Goal: Entertainment & Leisure: Consume media (video, audio)

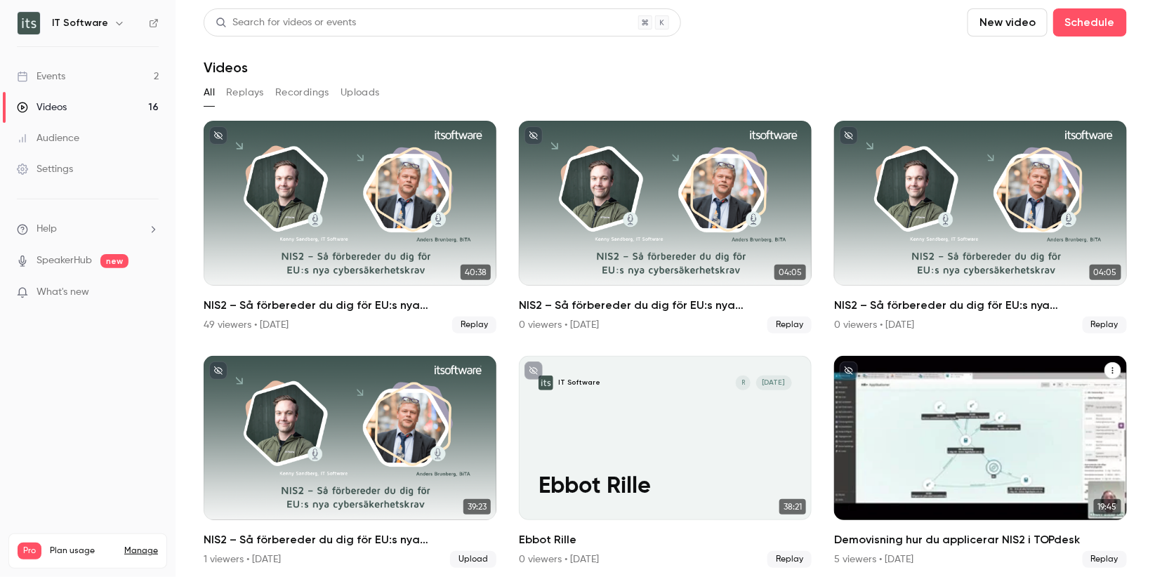
click at [878, 393] on div "Demovisning hur du applicerar NIS2 i TOPdesk" at bounding box center [980, 438] width 293 height 165
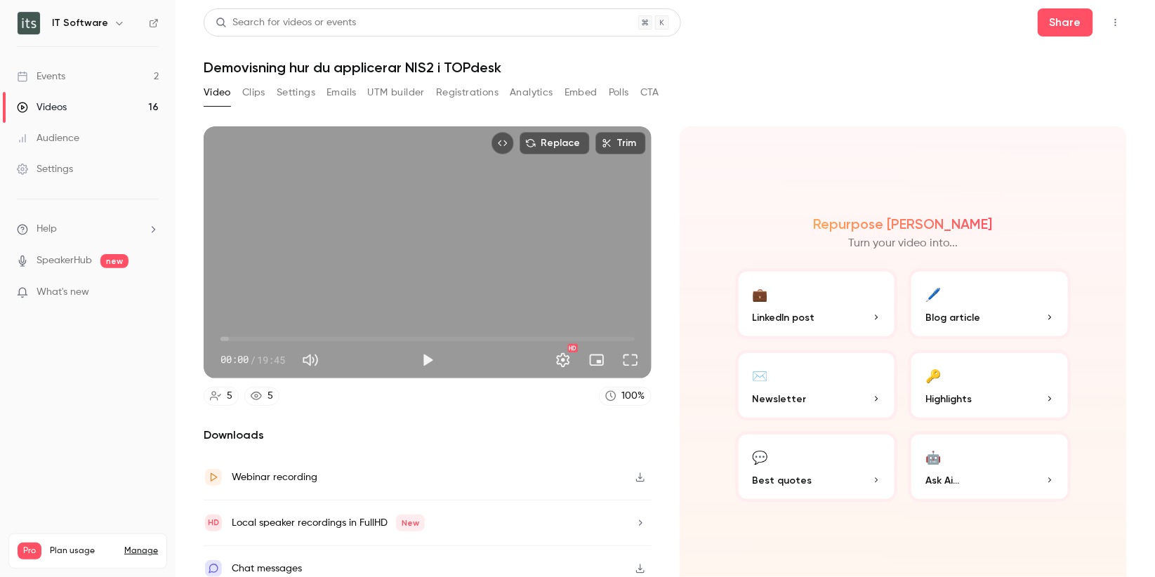
scroll to position [12, 0]
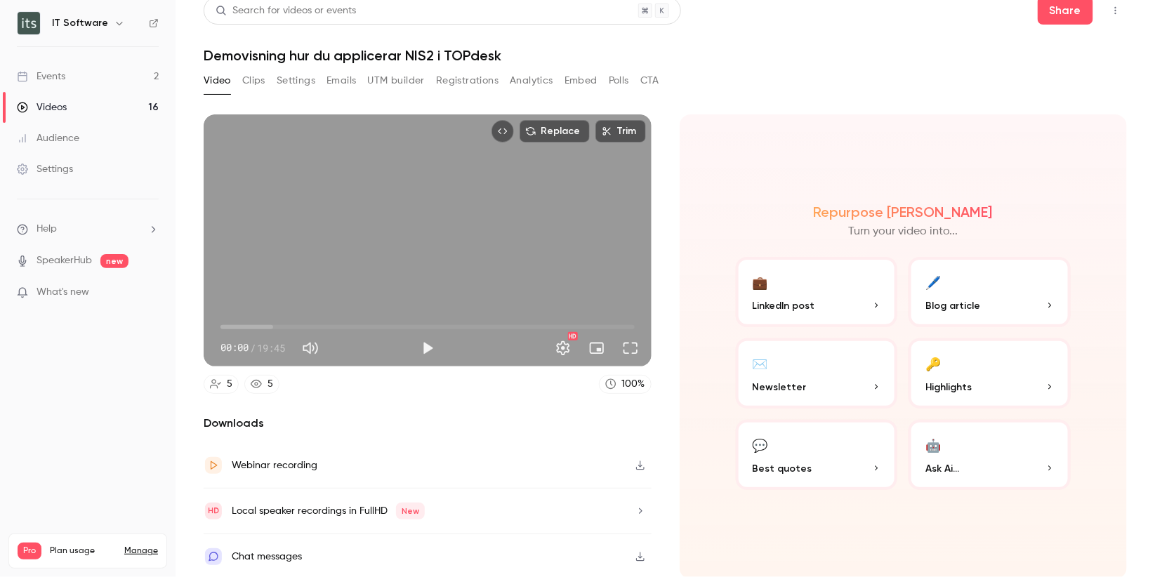
click at [537, 84] on button "Analytics" at bounding box center [532, 81] width 44 height 22
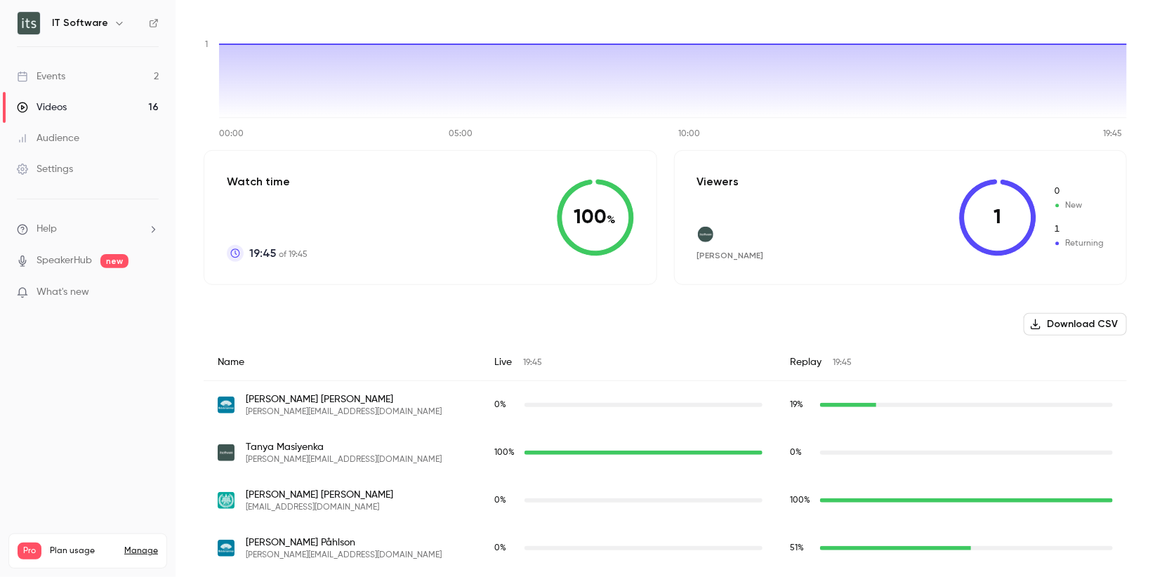
scroll to position [251, 0]
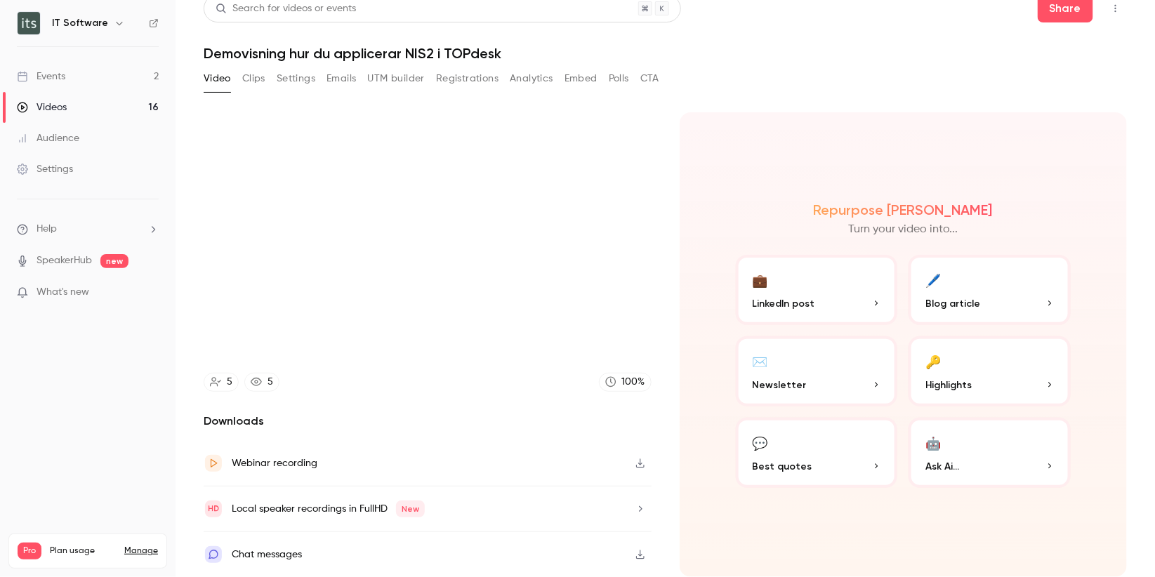
scroll to position [12, 0]
